Goal: Task Accomplishment & Management: Use online tool/utility

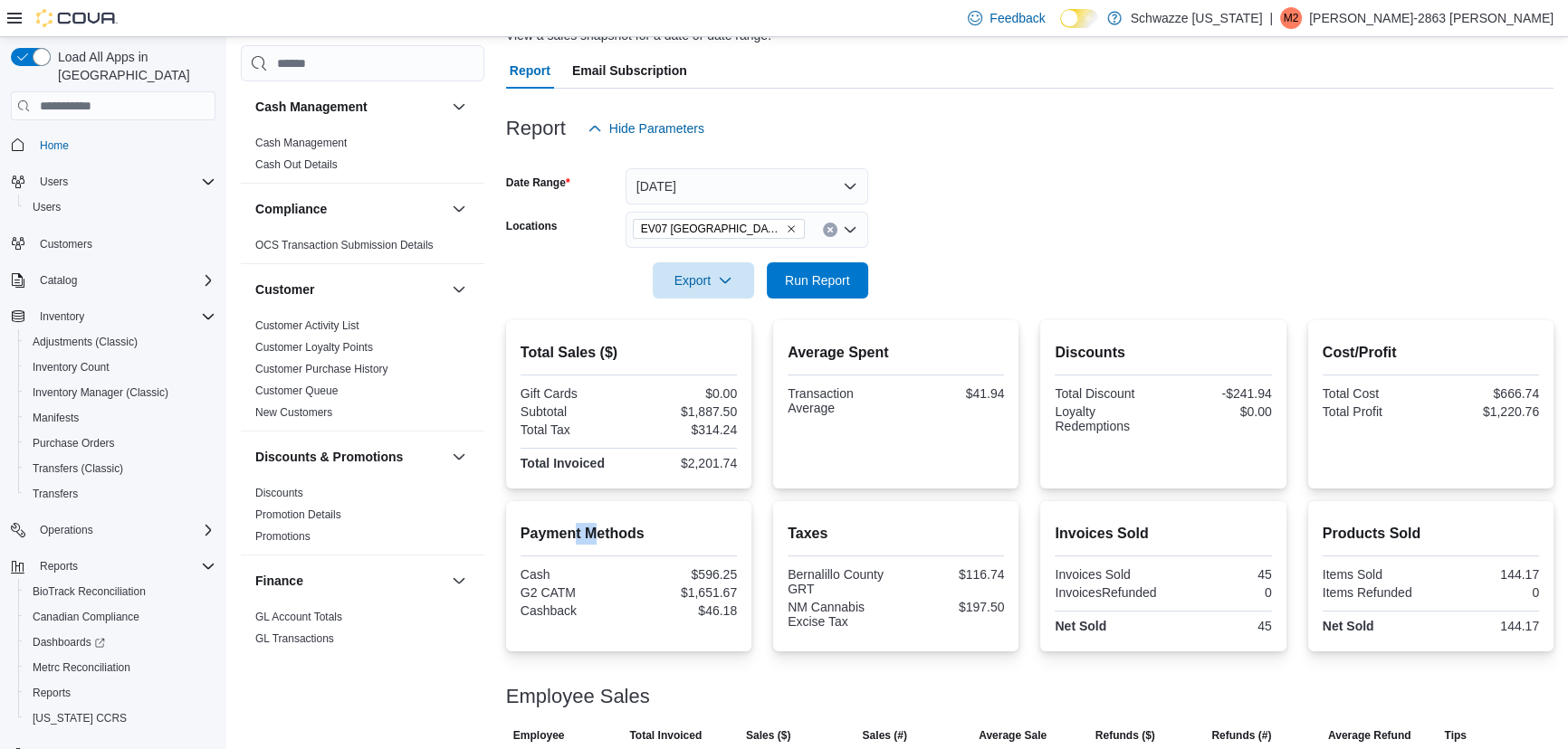
scroll to position [21, 0]
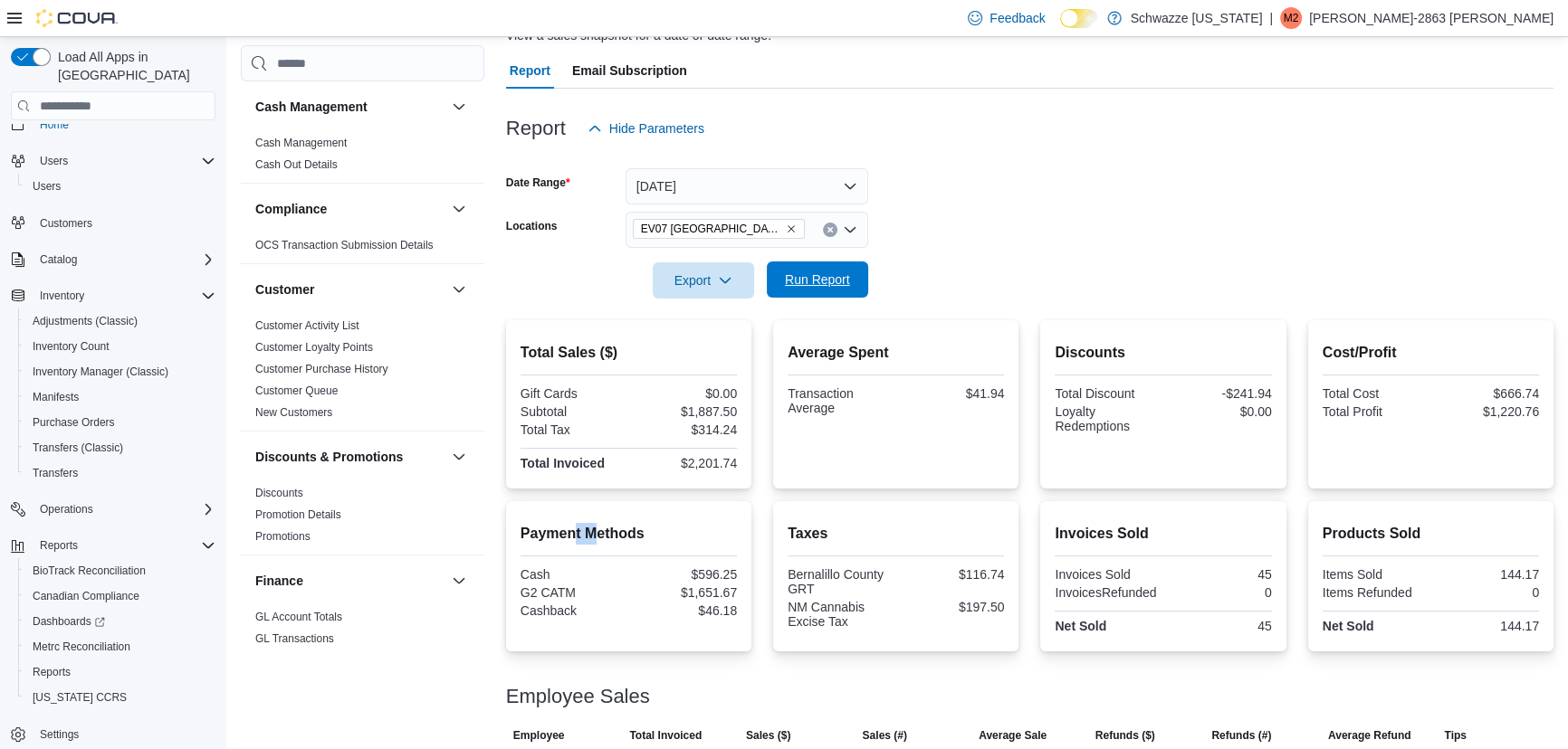
click at [805, 271] on span "Run Report" at bounding box center [818, 279] width 80 height 36
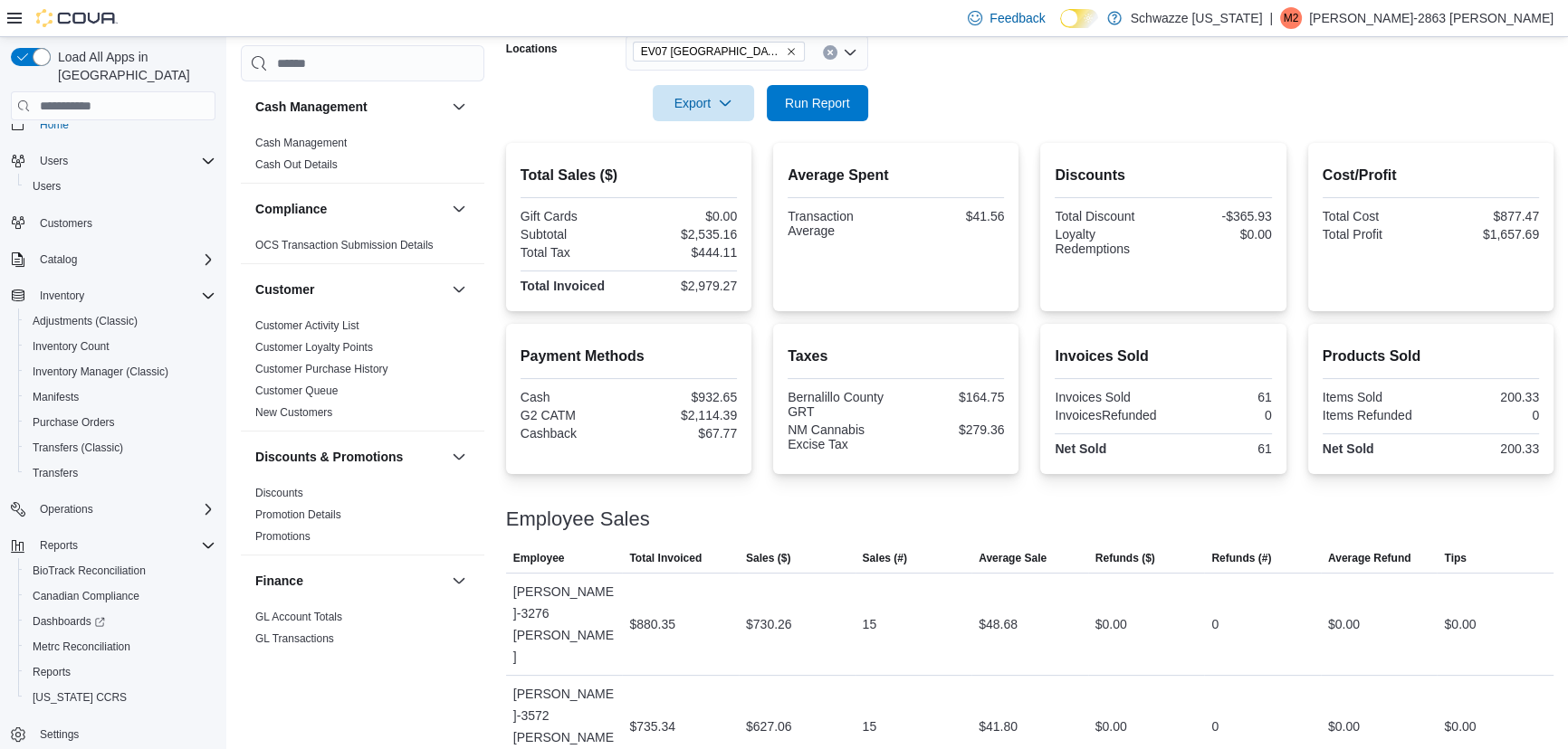
scroll to position [437, 0]
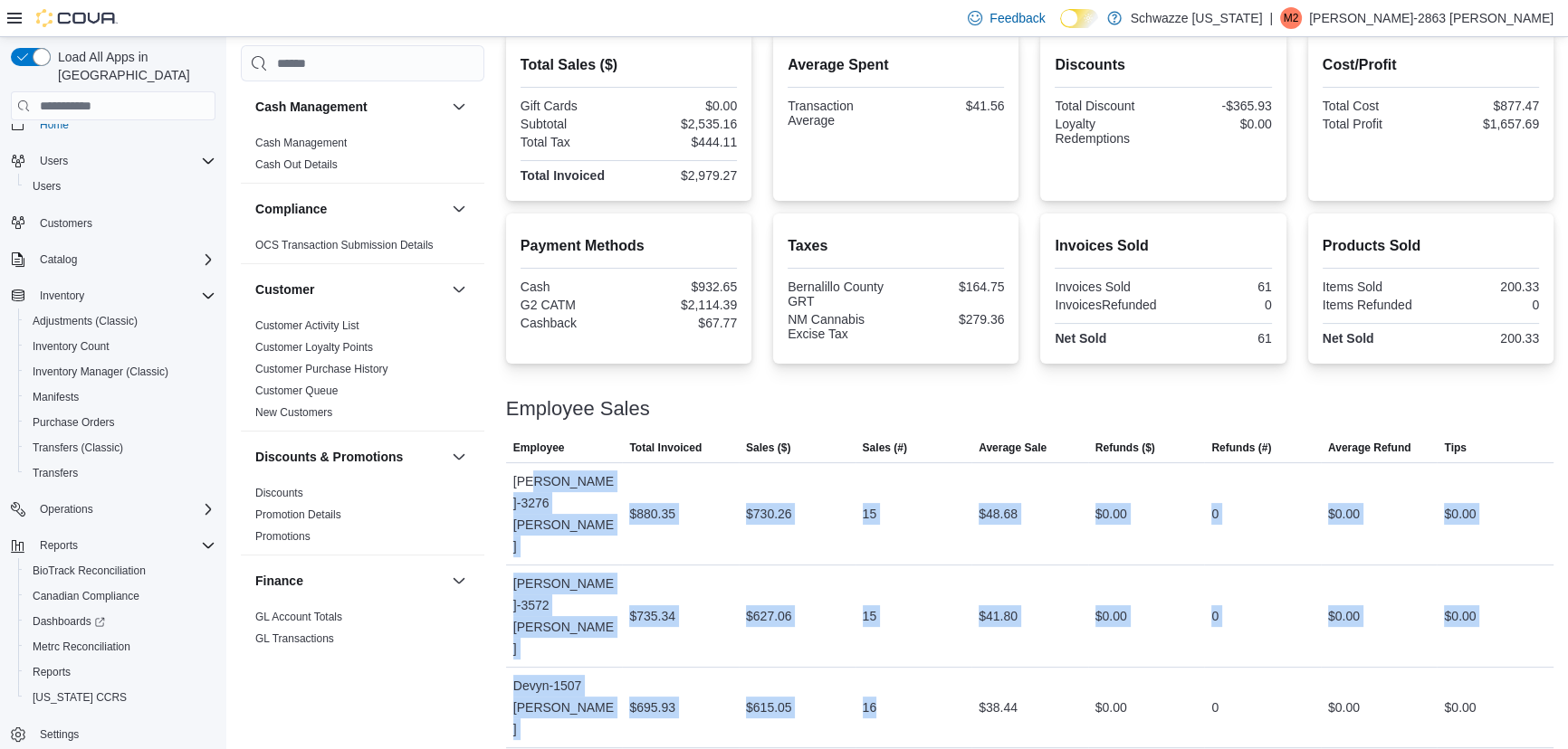
drag, startPoint x: 534, startPoint y: 483, endPoint x: 1015, endPoint y: 627, distance: 502.1
click at [991, 622] on tbody "Employee [PERSON_NAME]-3276 [PERSON_NAME] Total Invoiced $880.35 Sales ($) $730…" at bounding box center [1030, 686] width 1048 height 446
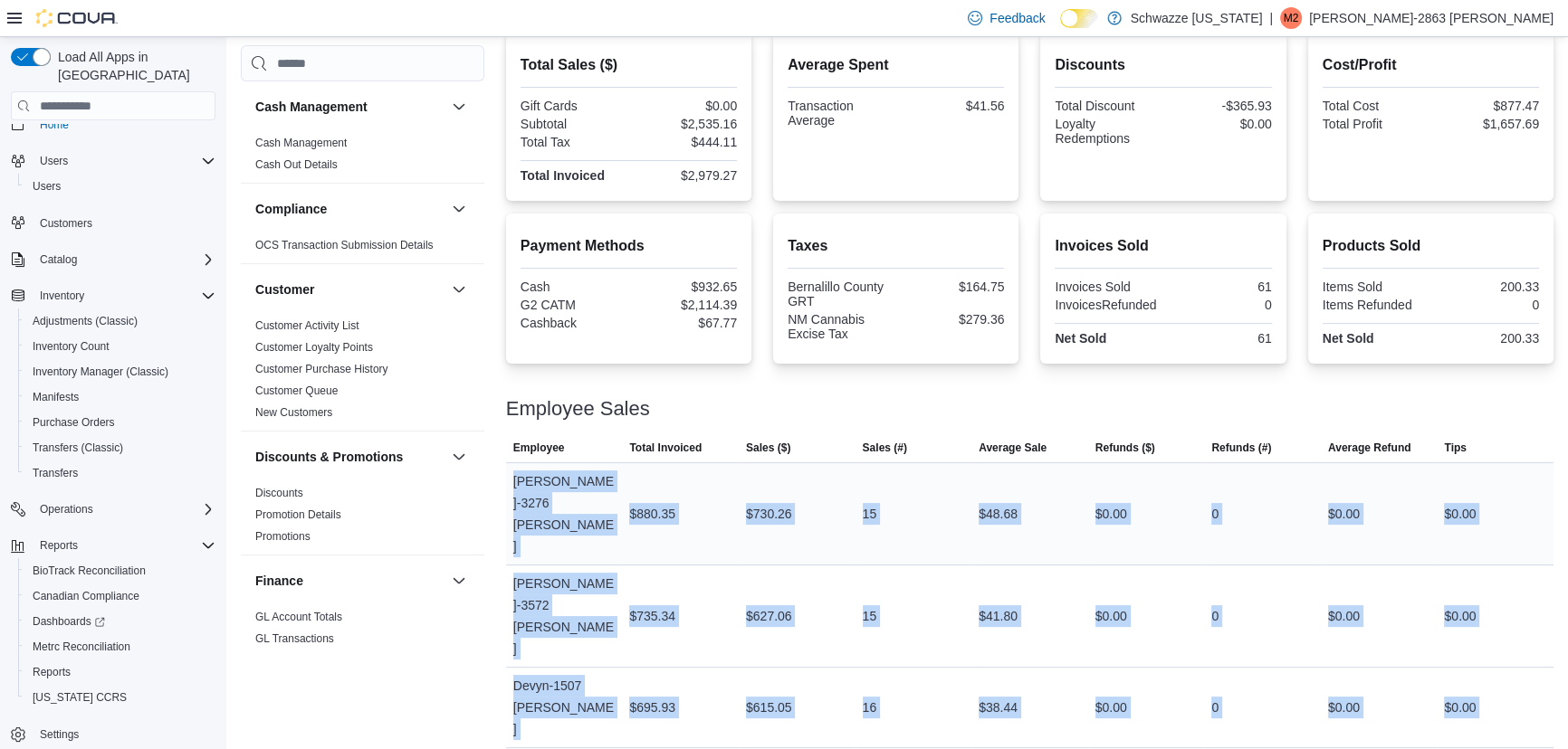
drag, startPoint x: 919, startPoint y: 687, endPoint x: 516, endPoint y: 479, distance: 453.5
click at [516, 479] on tbody "Employee [PERSON_NAME]-3276 [PERSON_NAME] Total Invoiced $880.35 Sales ($) $730…" at bounding box center [1030, 686] width 1048 height 446
click at [518, 479] on div "[PERSON_NAME]-3276 [PERSON_NAME]" at bounding box center [564, 514] width 117 height 102
drag, startPoint x: 514, startPoint y: 481, endPoint x: 1481, endPoint y: 700, distance: 991.5
click at [1481, 700] on tbody "Employee [PERSON_NAME]-3276 [PERSON_NAME] Total Invoiced $880.35 Sales ($) $730…" at bounding box center [1030, 686] width 1048 height 446
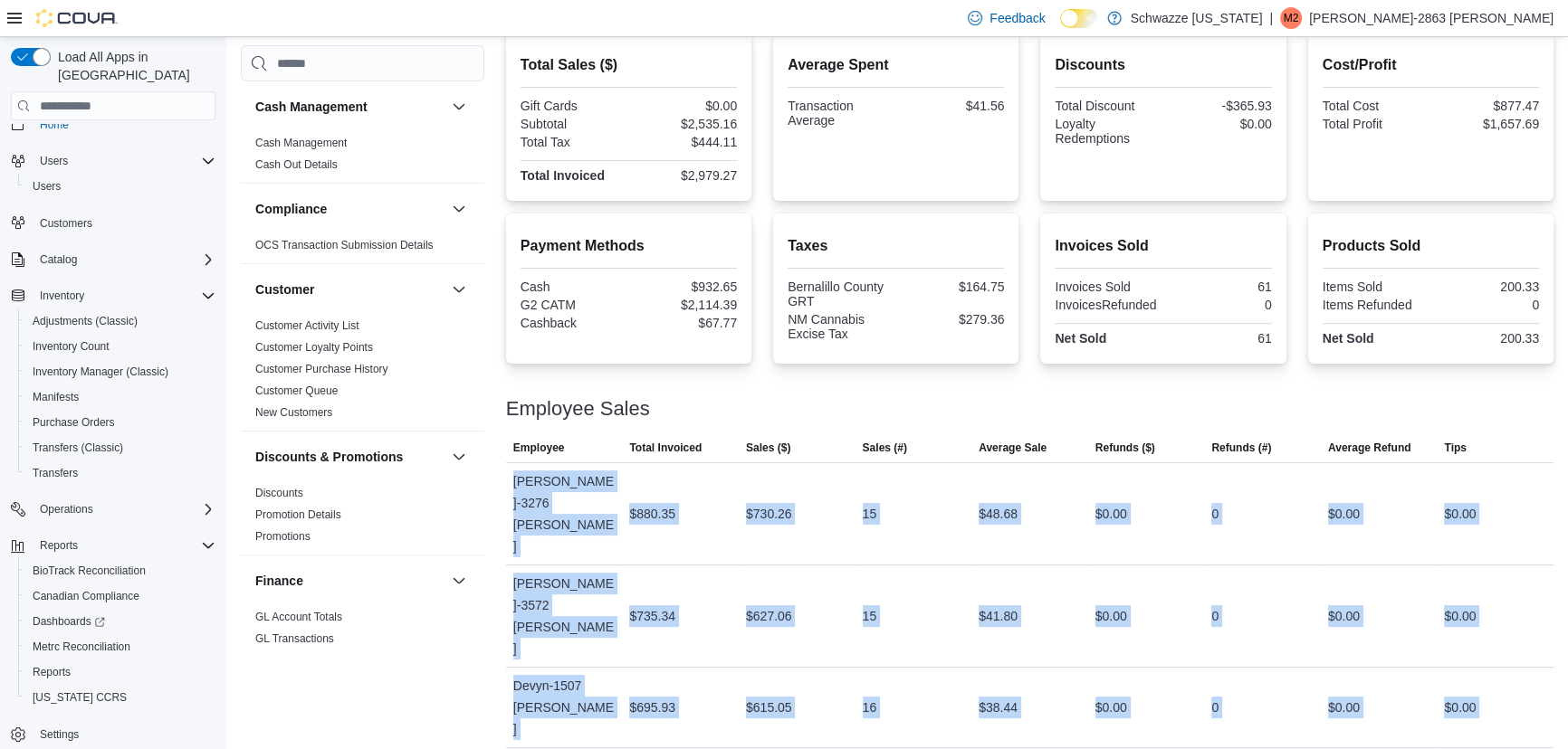
drag, startPoint x: 1496, startPoint y: 716, endPoint x: 513, endPoint y: 446, distance: 1019.4
click at [513, 446] on table "This table contains 5 rows. Employee Total Invoiced Sales ($) Sales (#) Average…" at bounding box center [1030, 672] width 1048 height 475
drag, startPoint x: 534, startPoint y: 440, endPoint x: 515, endPoint y: 440, distance: 19.0
click at [534, 440] on span "Employee" at bounding box center [538, 447] width 51 height 14
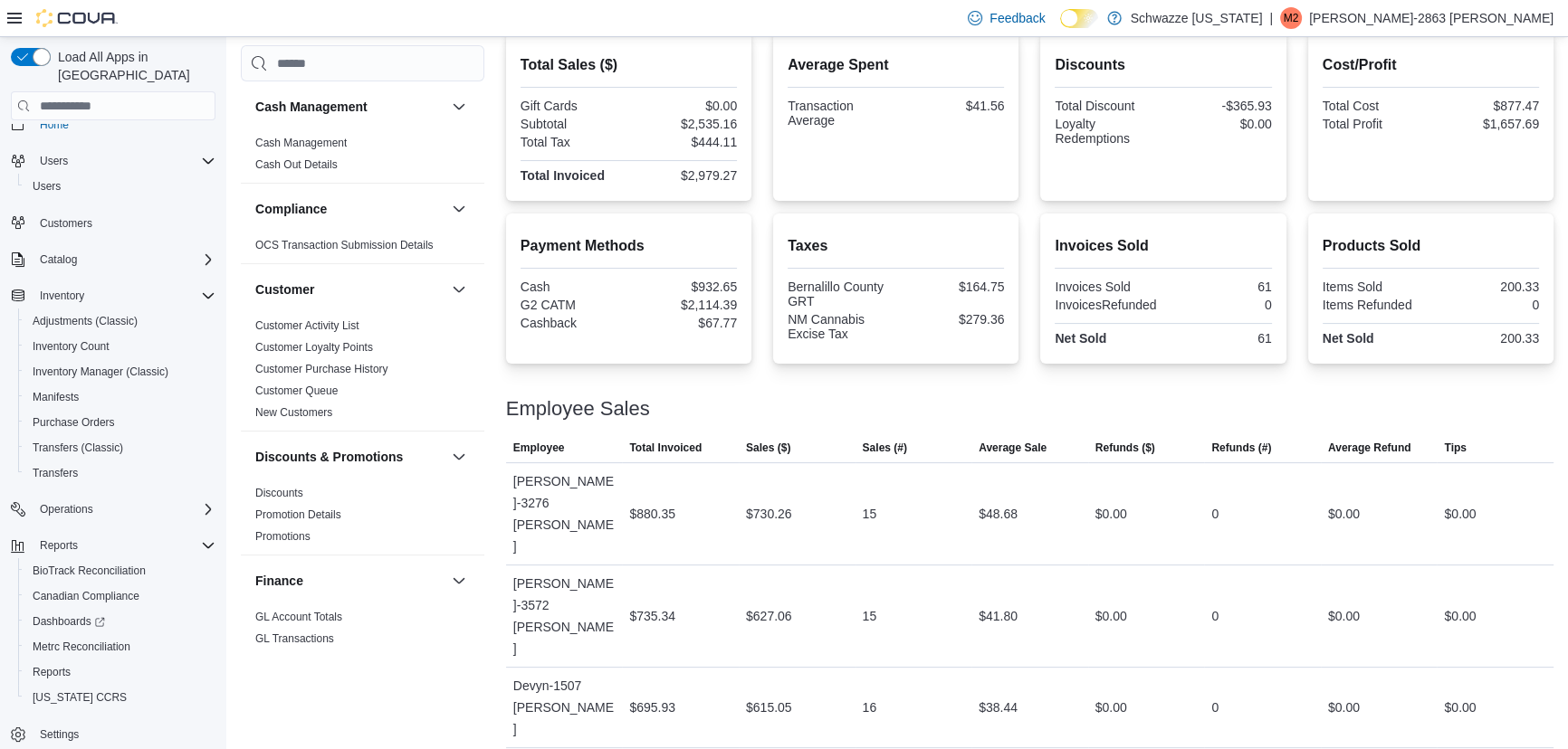
click at [629, 428] on div at bounding box center [1030, 426] width 1048 height 14
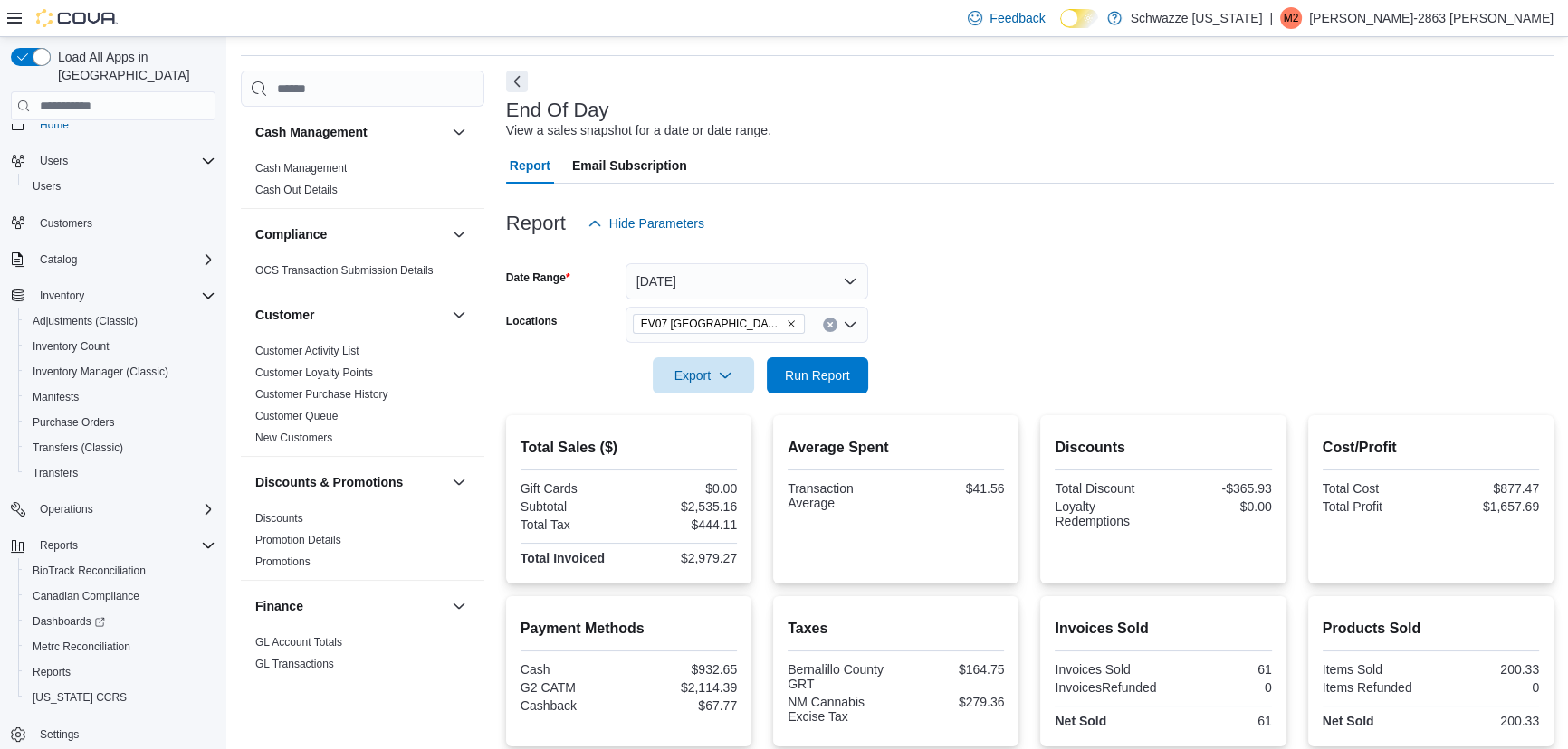
scroll to position [47, 0]
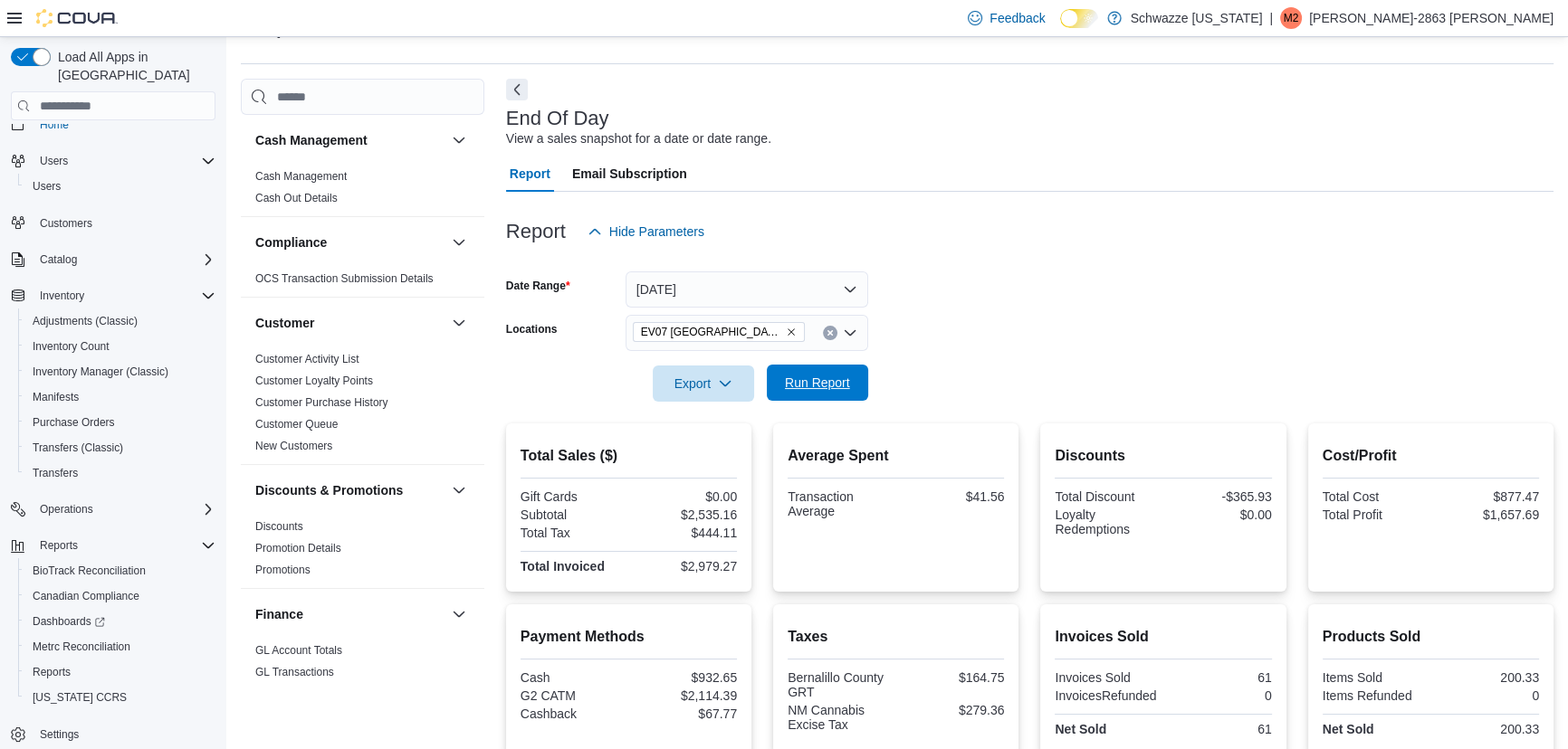
click at [851, 377] on span "Run Report" at bounding box center [818, 383] width 80 height 36
click at [1060, 315] on form "Date Range [DATE] Locations [GEOGRAPHIC_DATA] [GEOGRAPHIC_DATA] Export Run Repo…" at bounding box center [1030, 326] width 1048 height 152
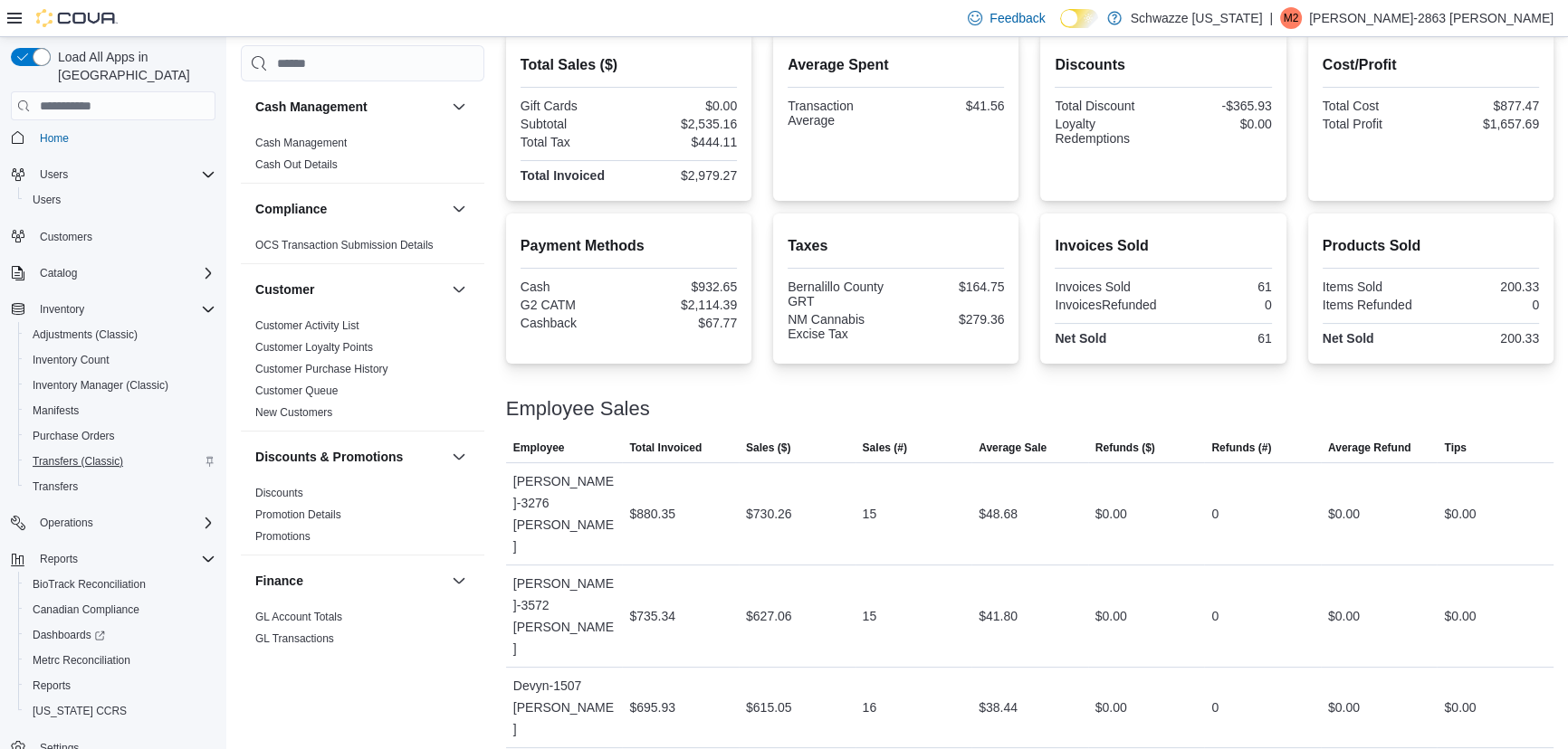
scroll to position [0, 0]
click at [85, 385] on span "Inventory Manager (Classic)" at bounding box center [100, 392] width 136 height 14
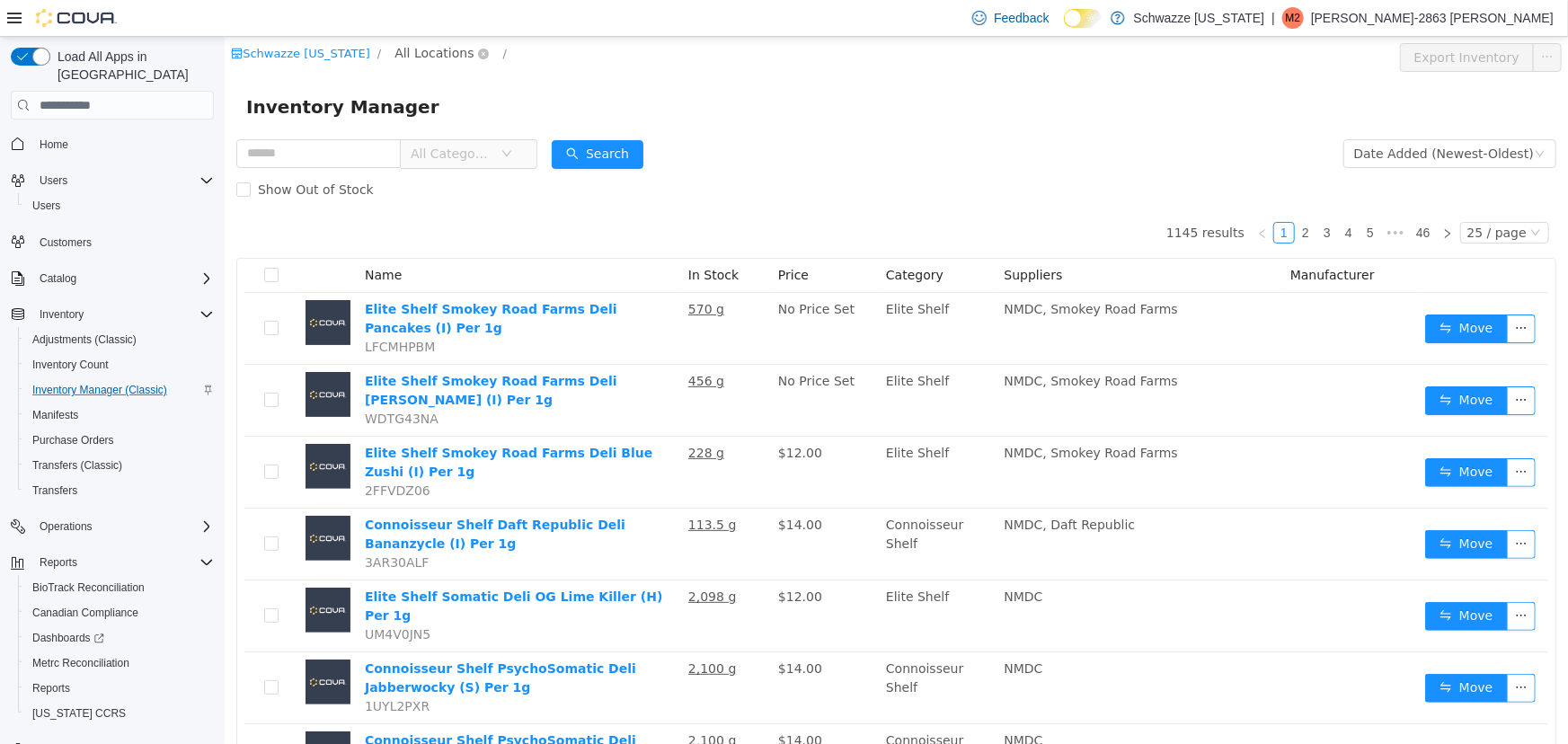
click at [402, 58] on span "All Locations" at bounding box center [434, 53] width 79 height 20
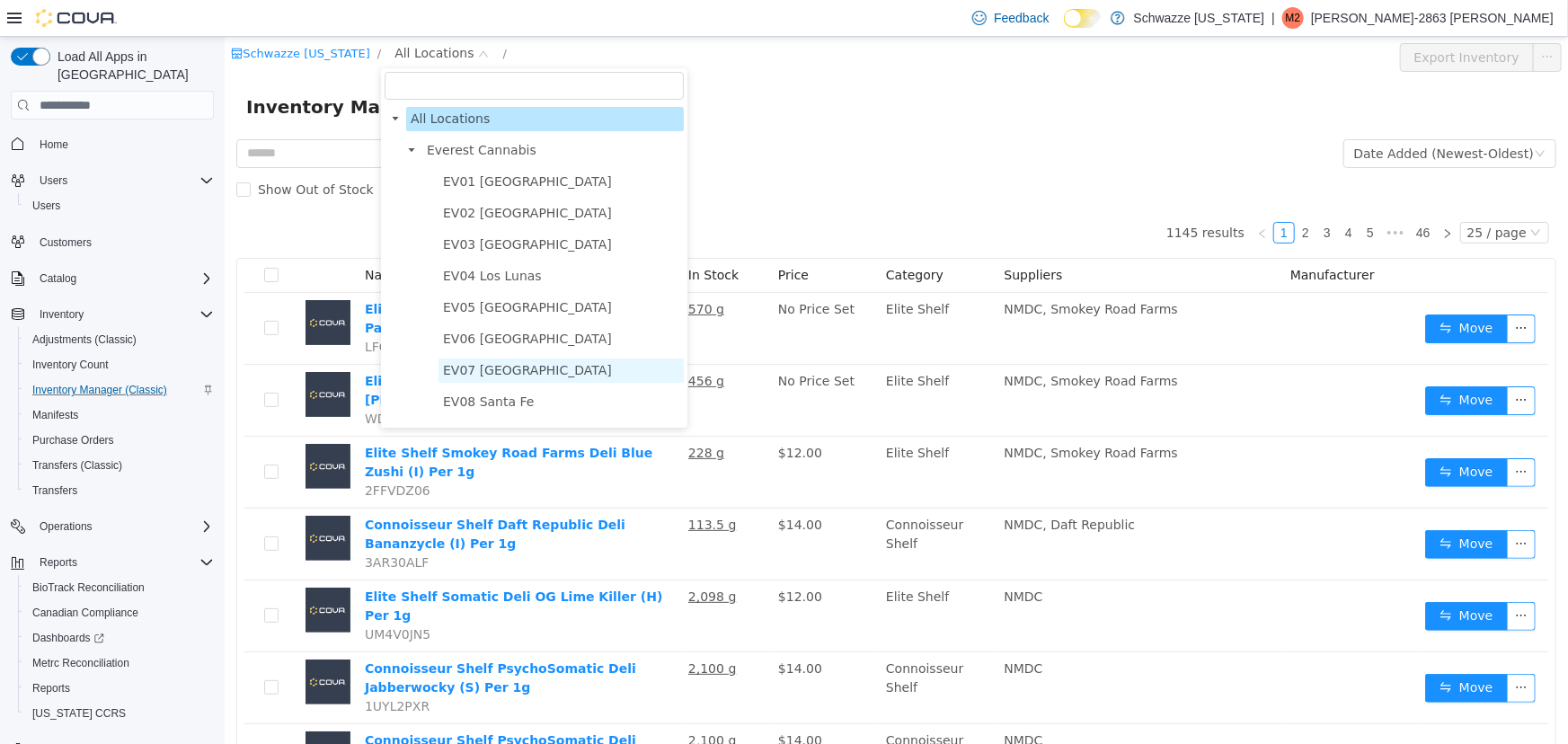
click at [459, 372] on span "EV07 [GEOGRAPHIC_DATA]" at bounding box center [526, 370] width 169 height 14
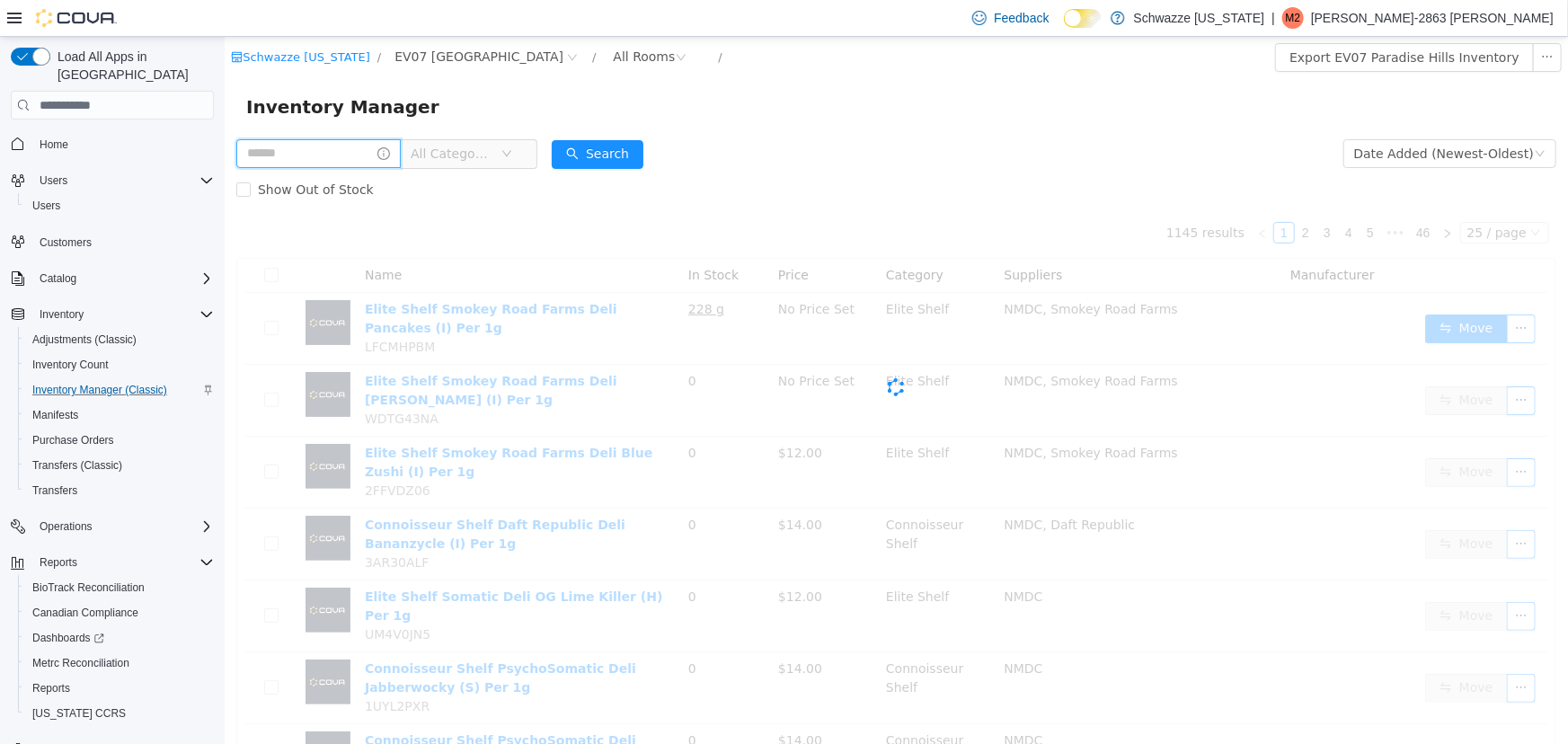
click at [320, 159] on input "text" at bounding box center [318, 154] width 164 height 29
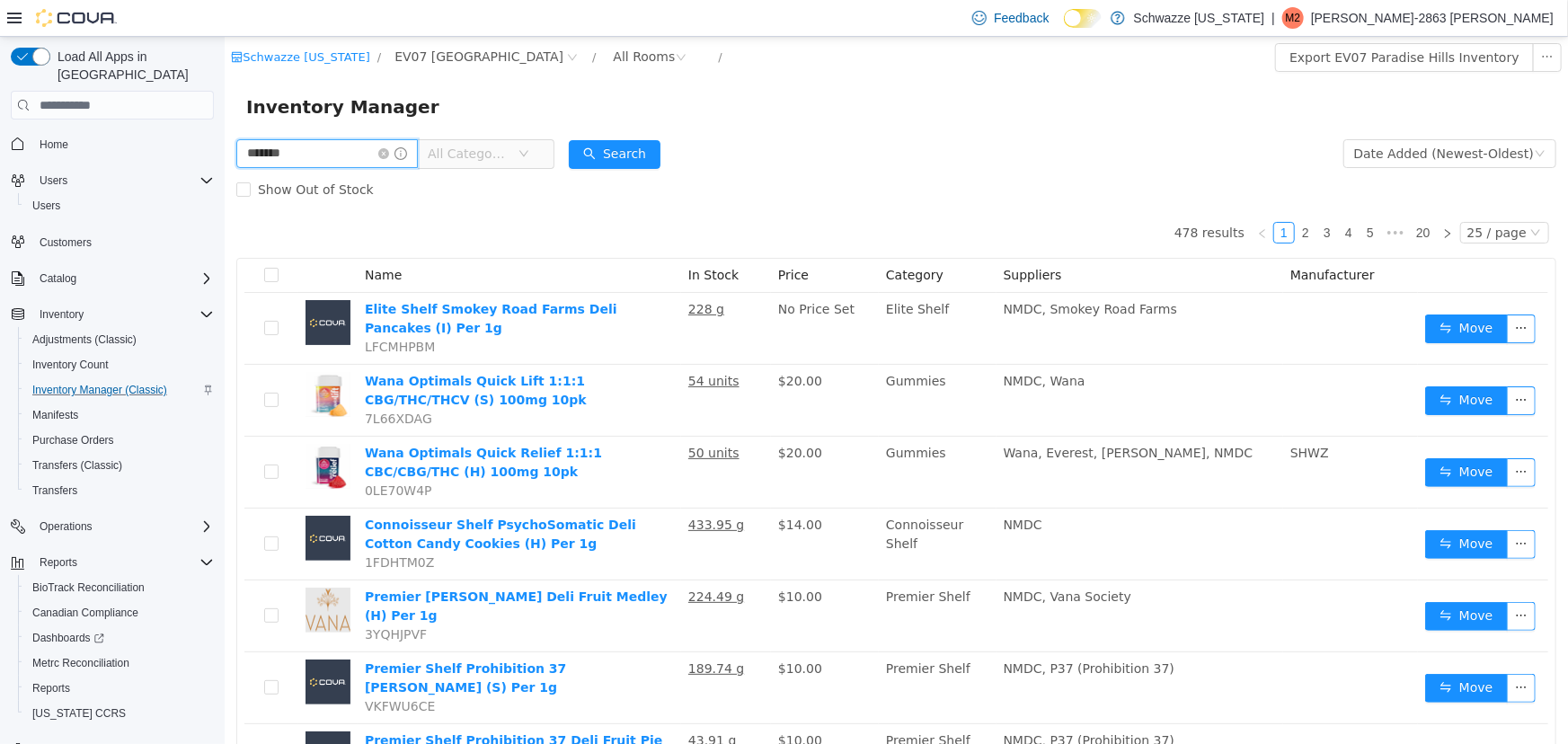
type input "*******"
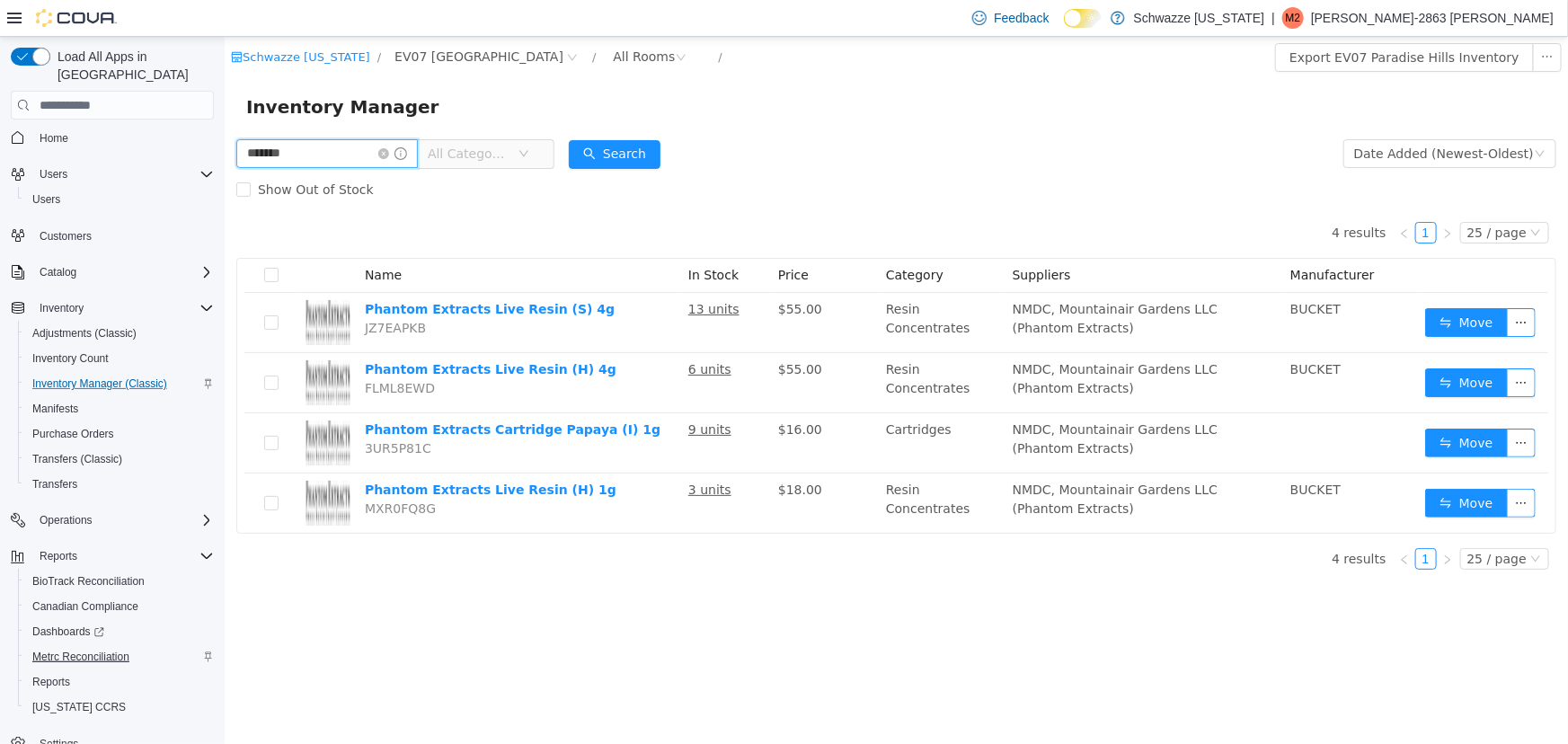
scroll to position [1, 0]
click at [57, 681] on span "Reports" at bounding box center [51, 687] width 38 height 14
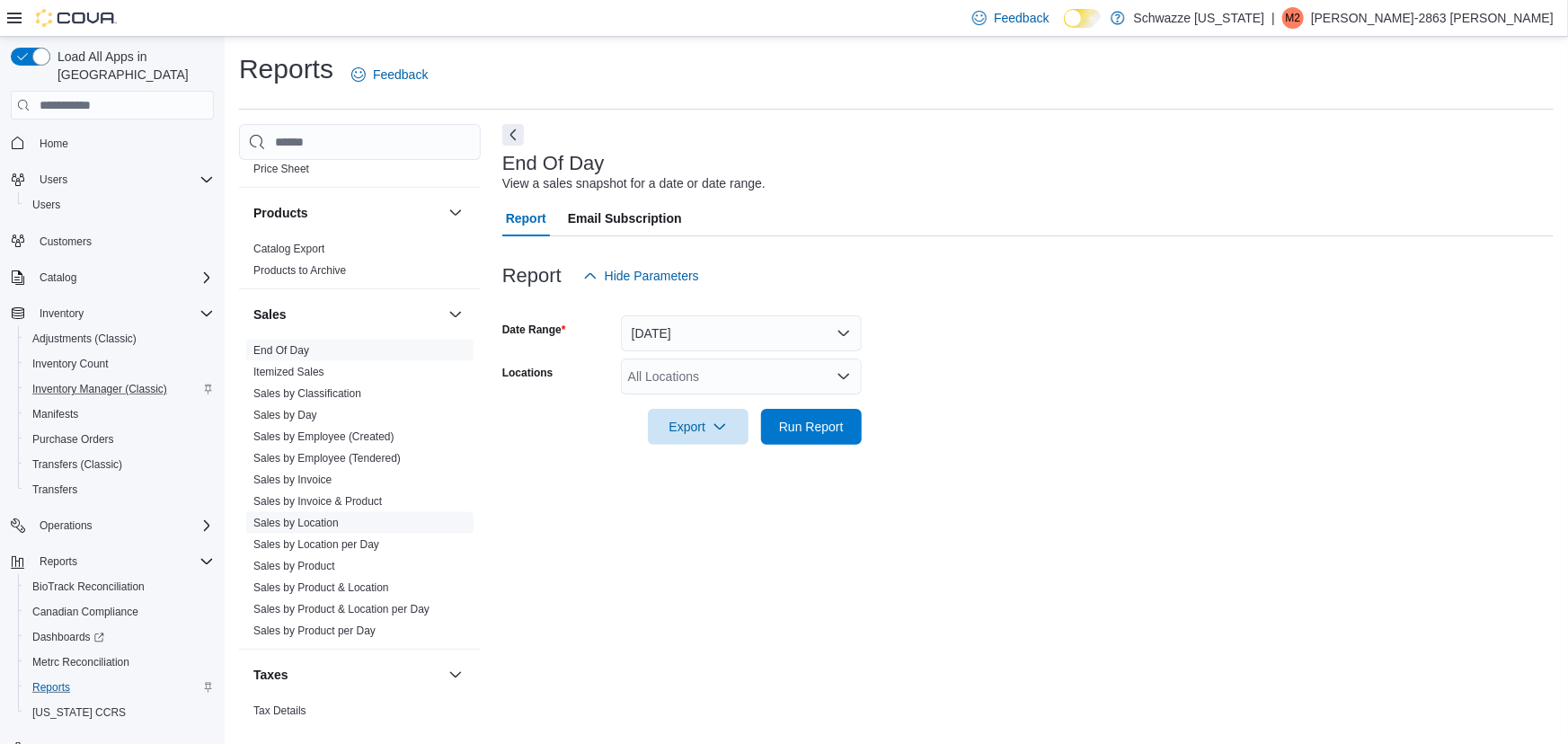
scroll to position [1253, 0]
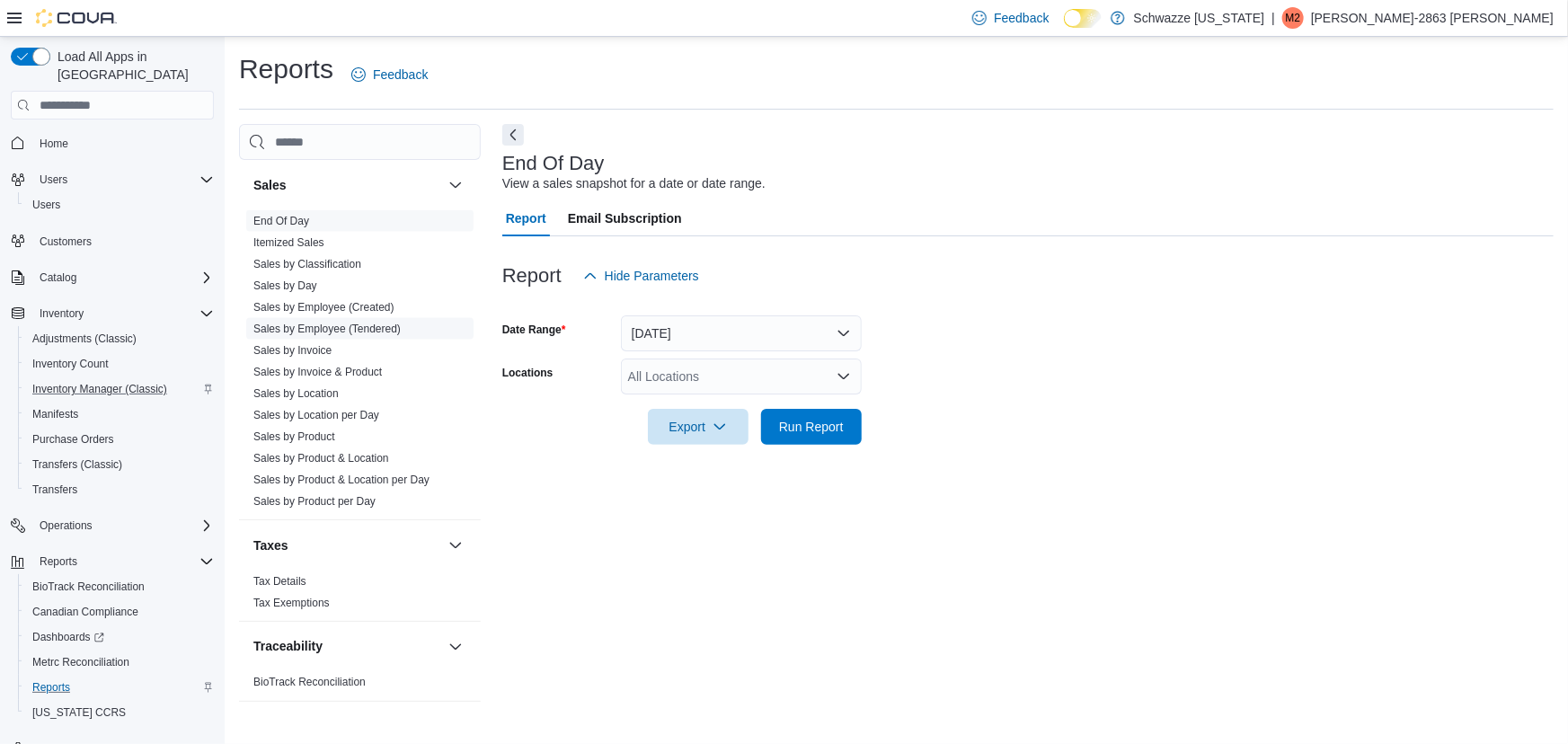
click at [371, 328] on link "Sales by Employee (Tendered)" at bounding box center [327, 328] width 147 height 12
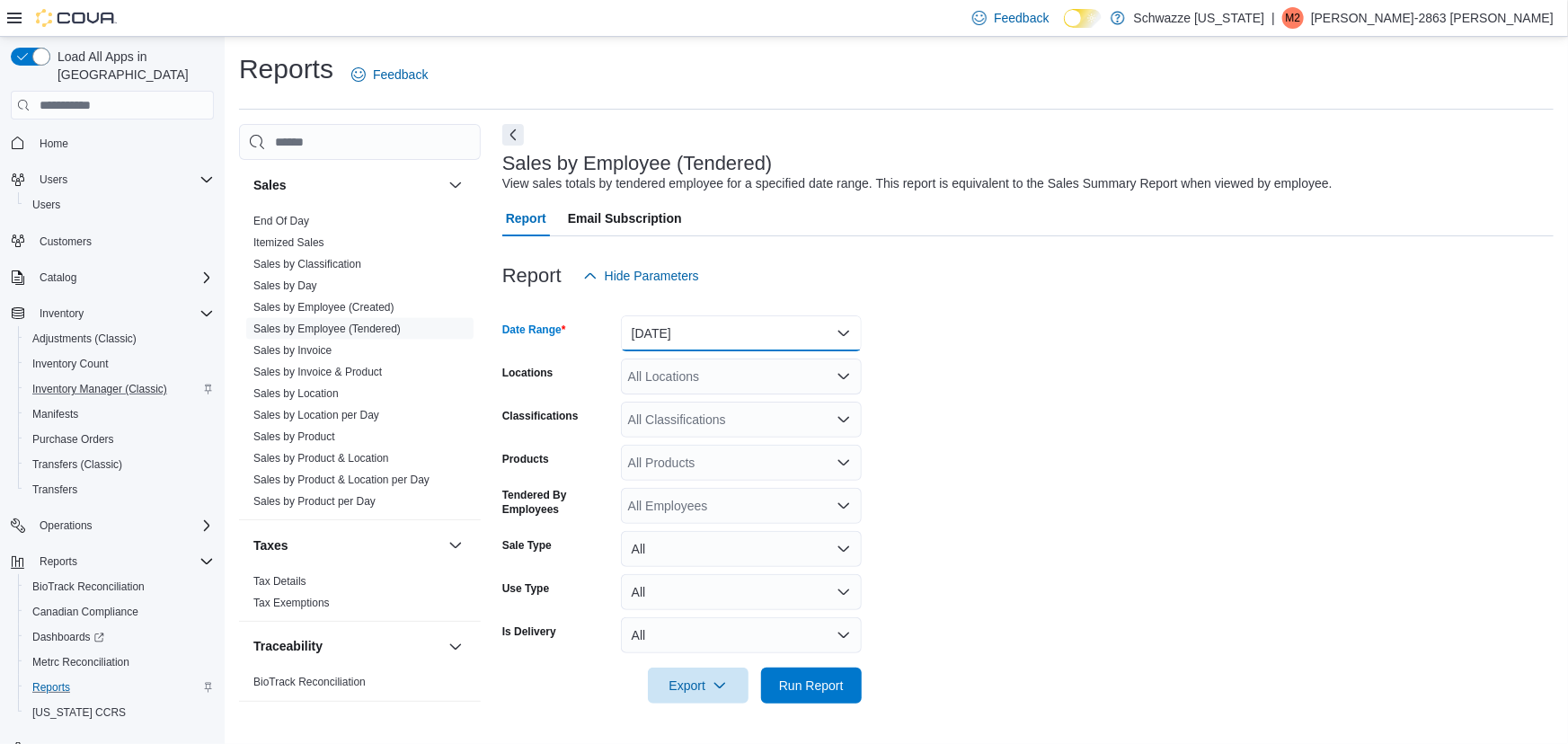
click at [674, 343] on button "[DATE]" at bounding box center [741, 334] width 240 height 36
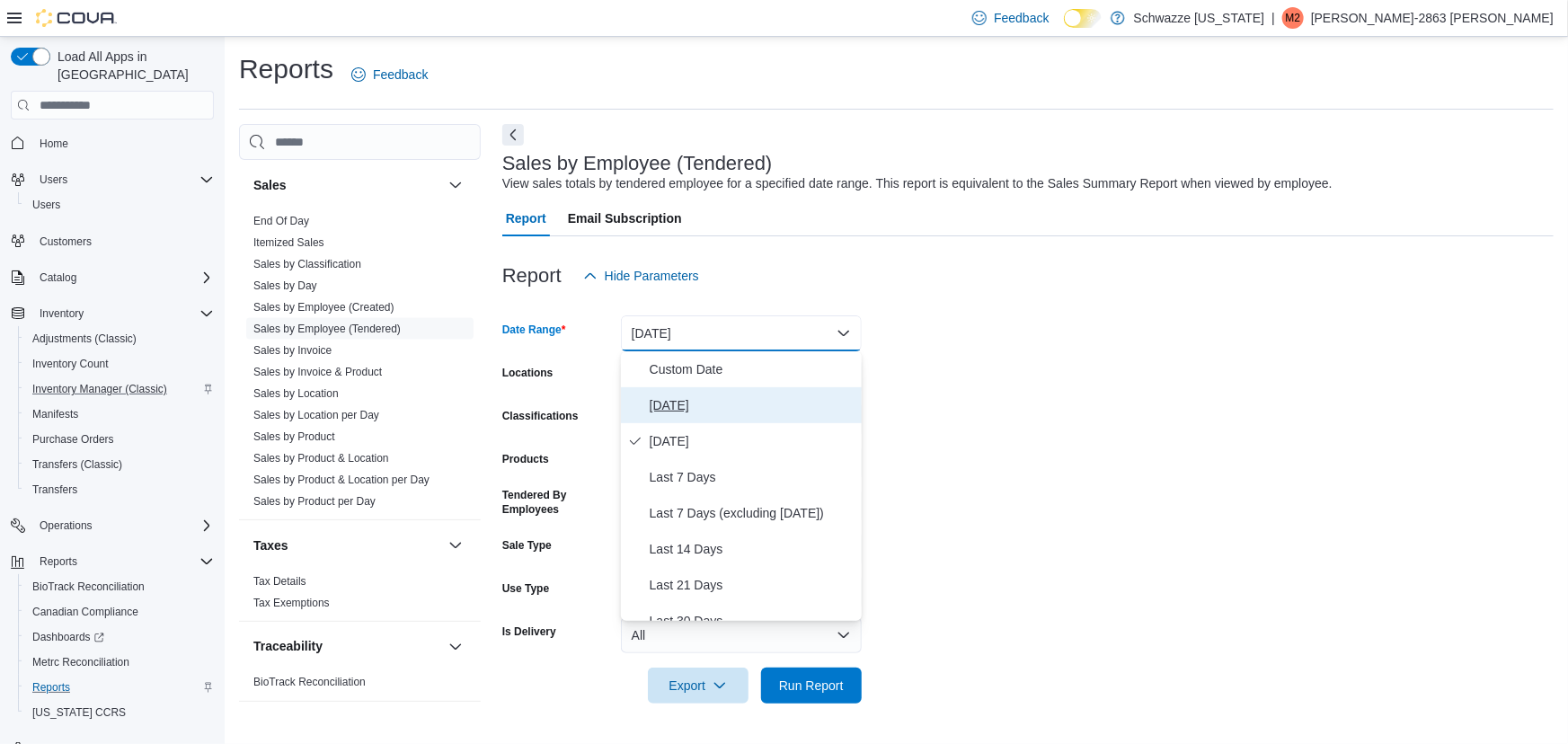
click at [692, 413] on span "[DATE]" at bounding box center [751, 405] width 205 height 22
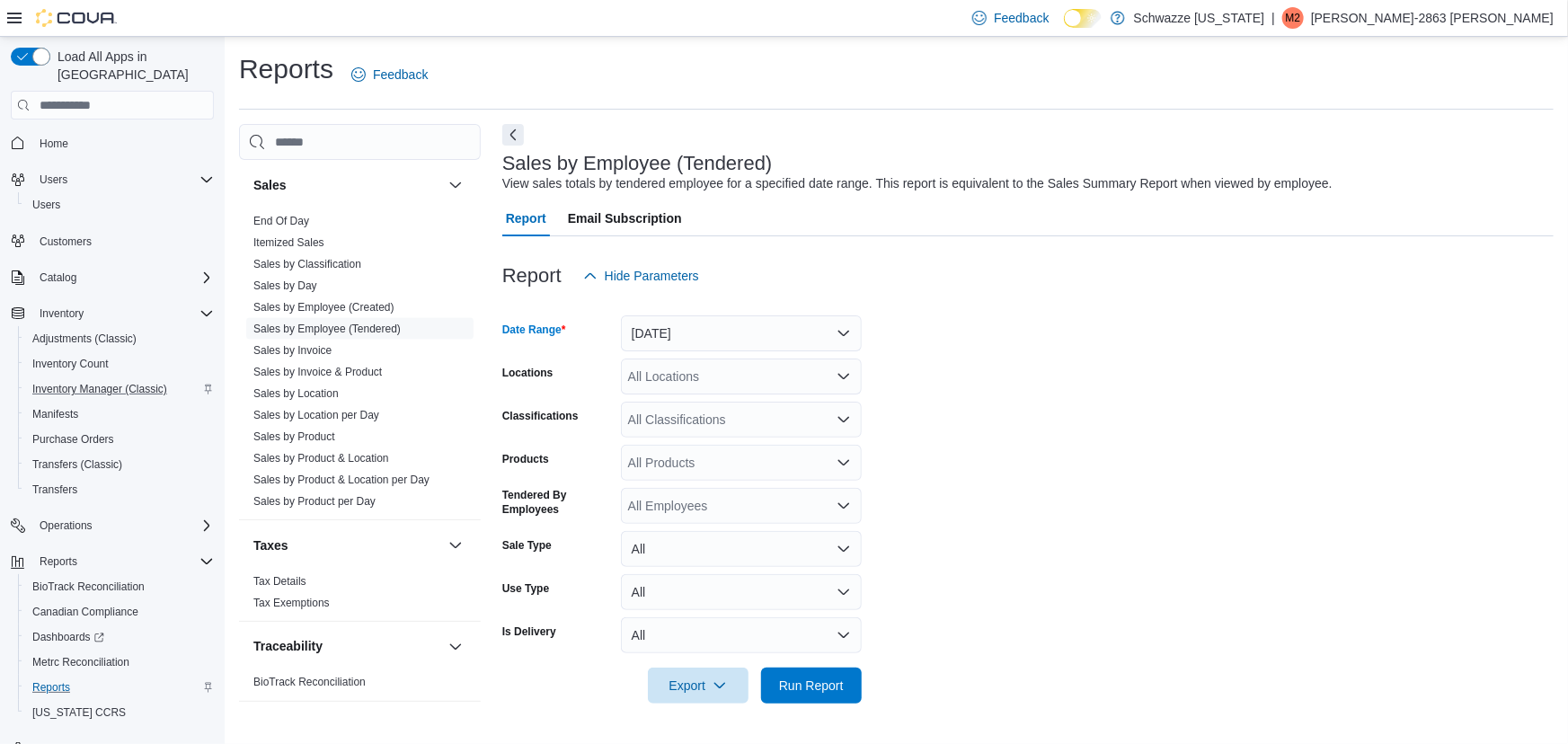
click at [692, 382] on div "All Locations" at bounding box center [741, 376] width 240 height 36
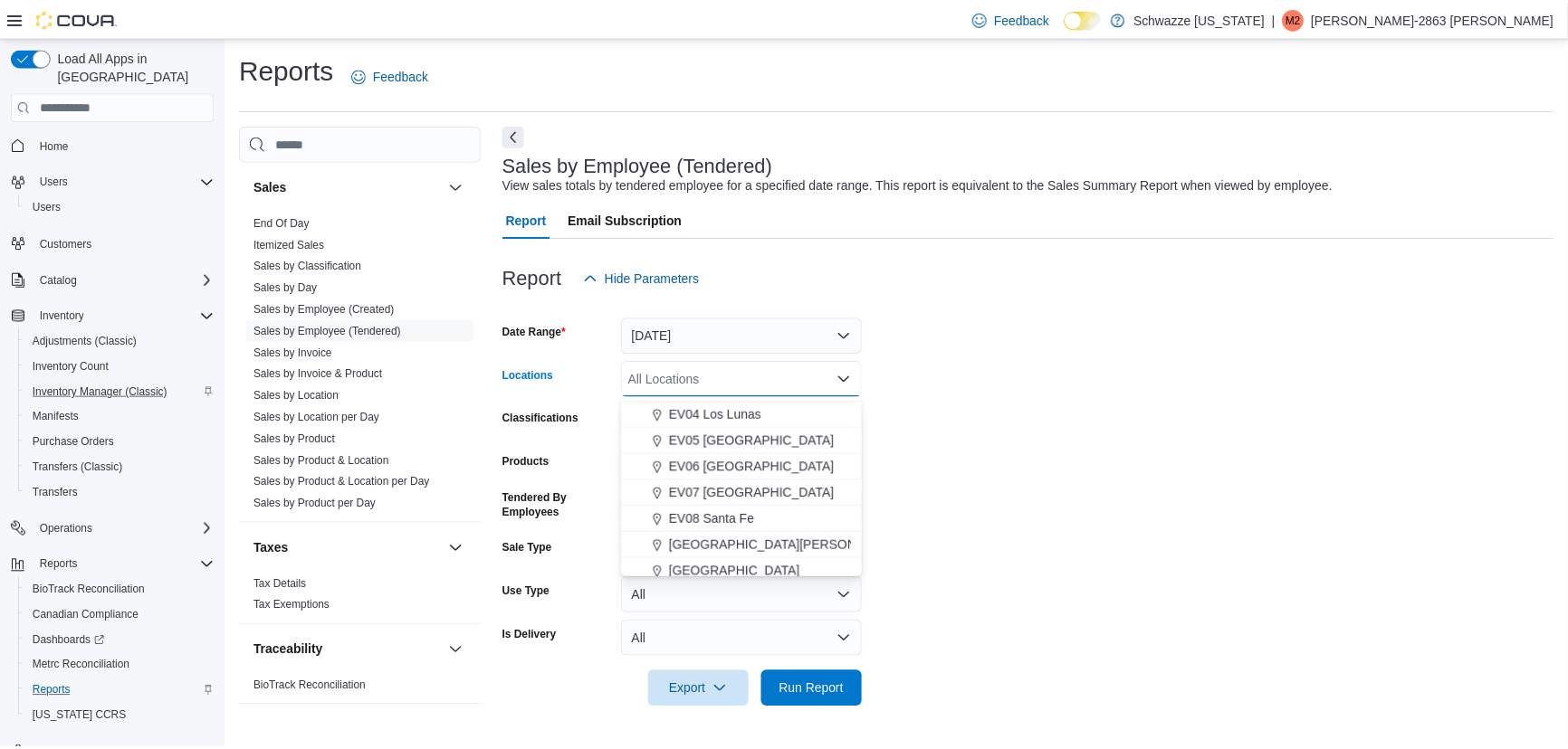
scroll to position [144, 0]
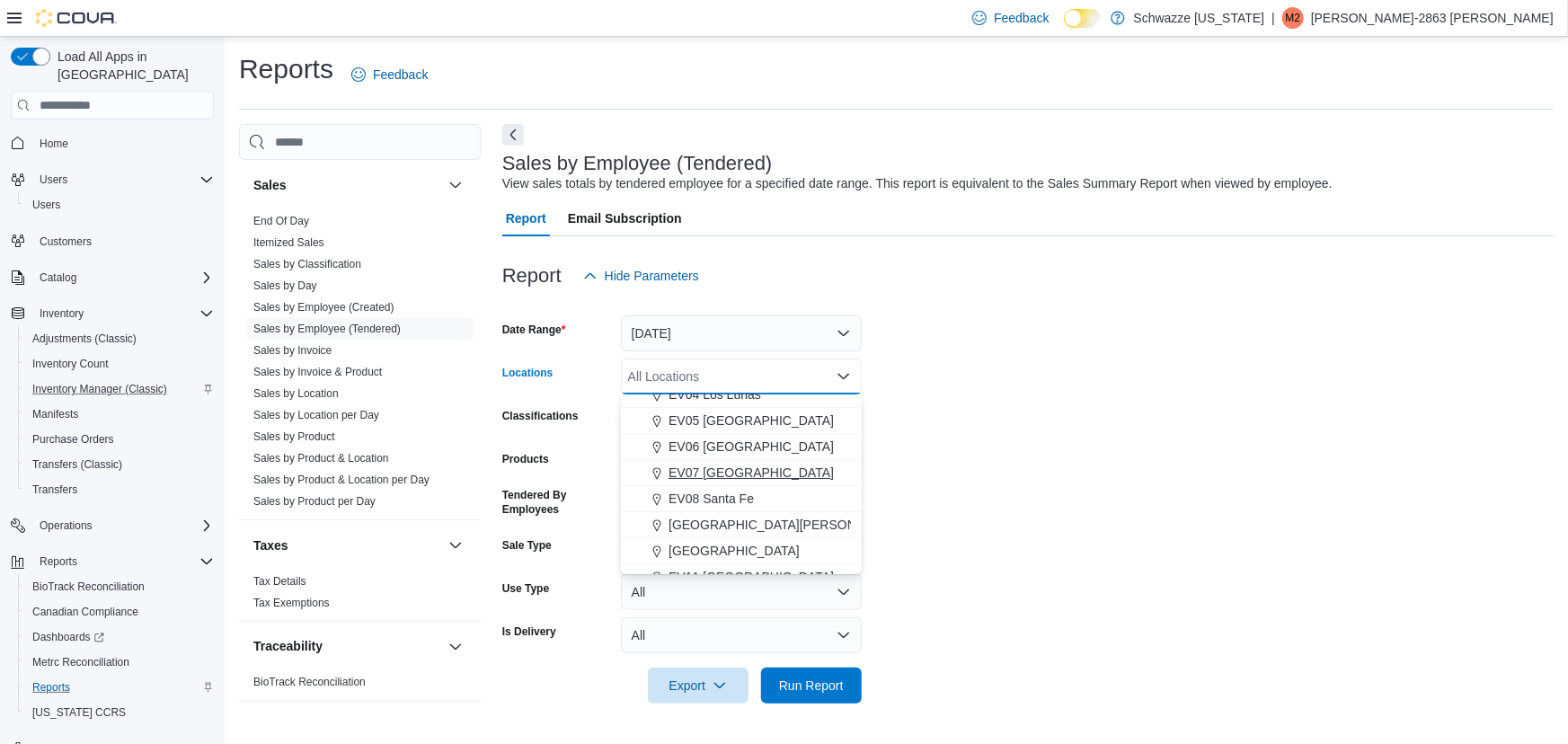
click at [706, 471] on span "EV07 [GEOGRAPHIC_DATA]" at bounding box center [751, 472] width 165 height 18
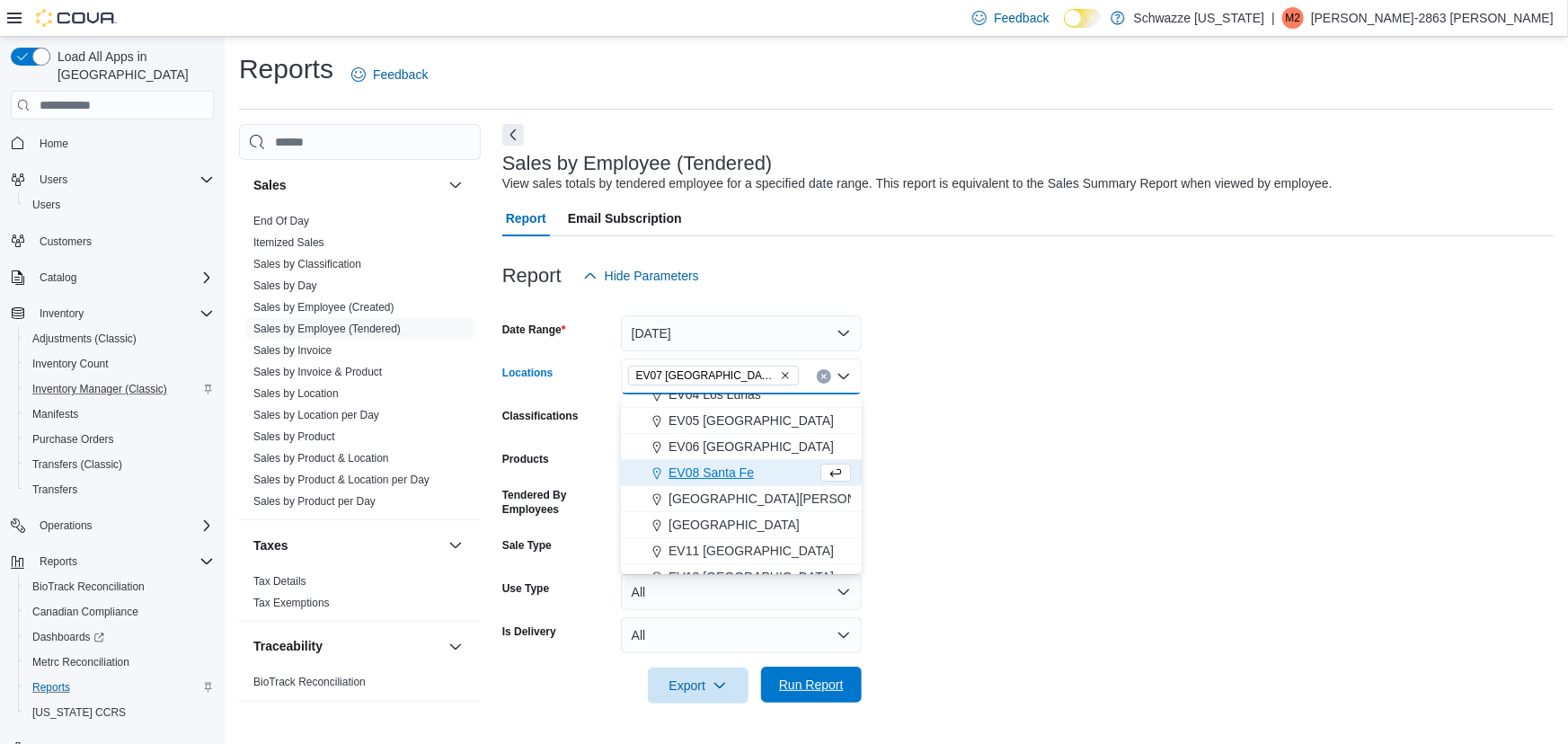
click at [803, 690] on span "Run Report" at bounding box center [811, 685] width 65 height 18
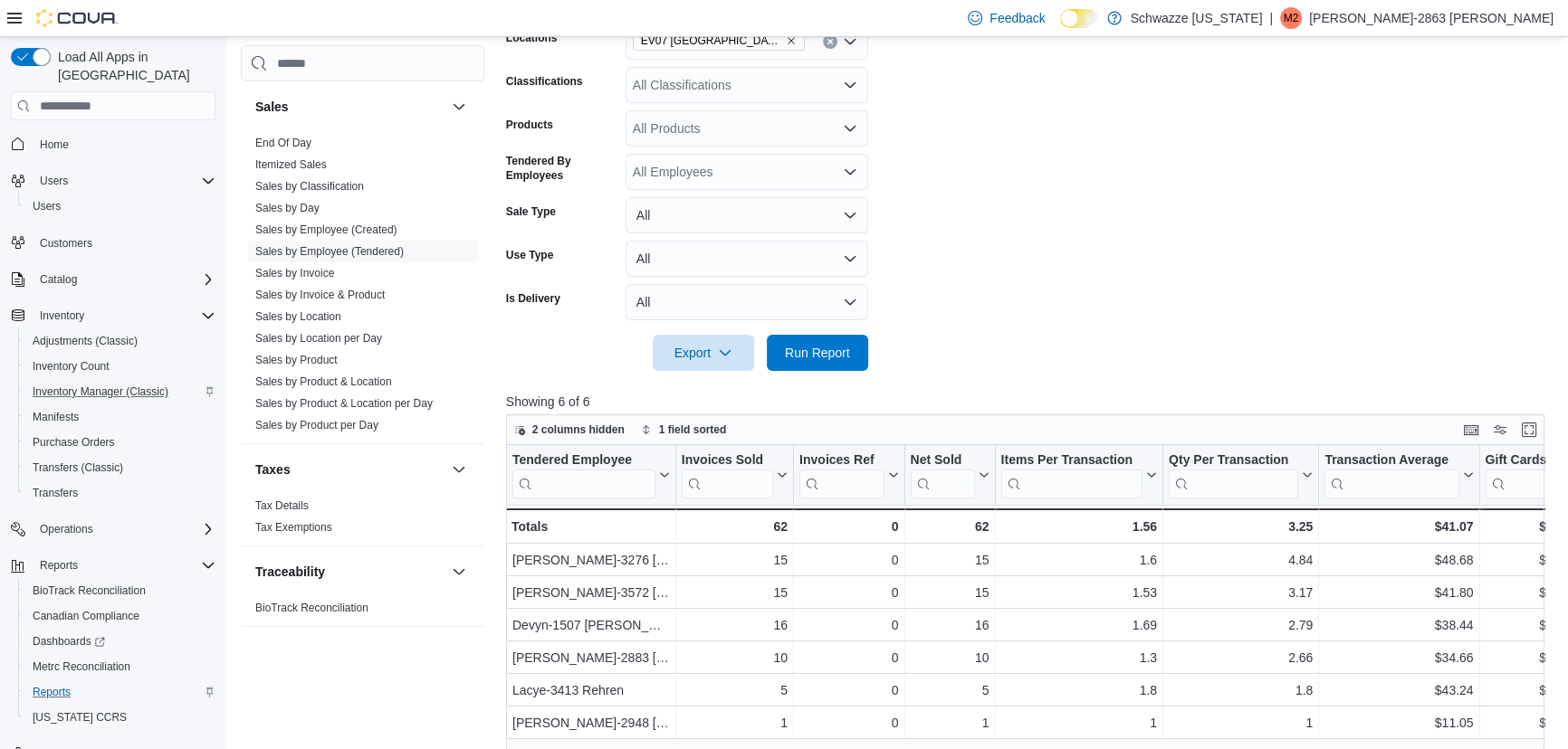
scroll to position [534, 0]
